Goal: Information Seeking & Learning: Check status

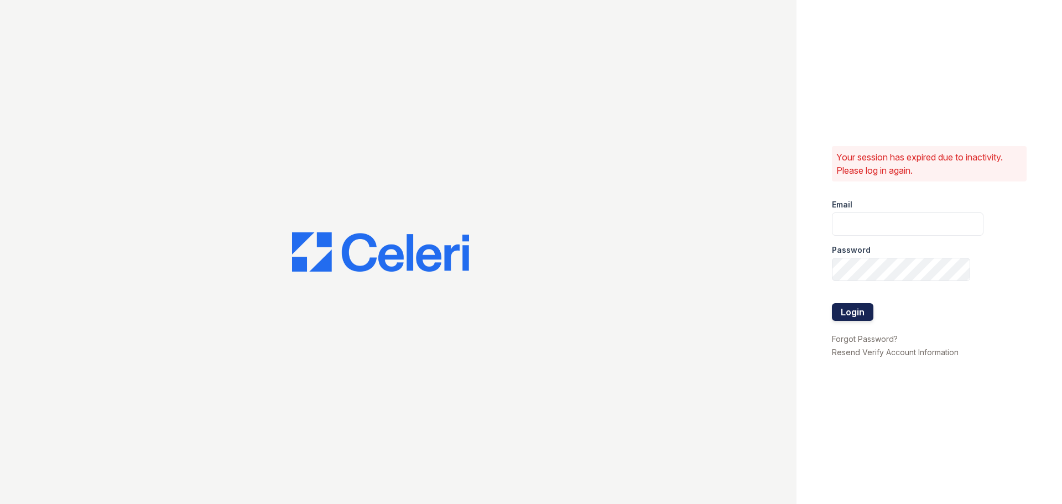
type input "[EMAIL_ADDRESS][DOMAIN_NAME]"
click at [861, 311] on button "Login" at bounding box center [852, 312] width 41 height 18
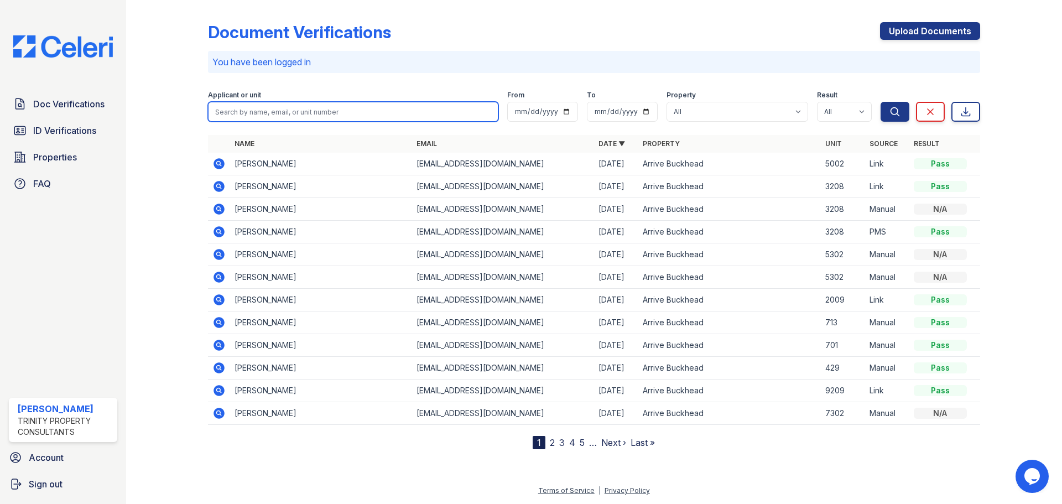
click at [270, 116] on input "search" at bounding box center [353, 112] width 290 height 20
type input "i"
type input "william"
click at [881, 102] on button "Search" at bounding box center [895, 112] width 29 height 20
